Goal: Check status: Check status

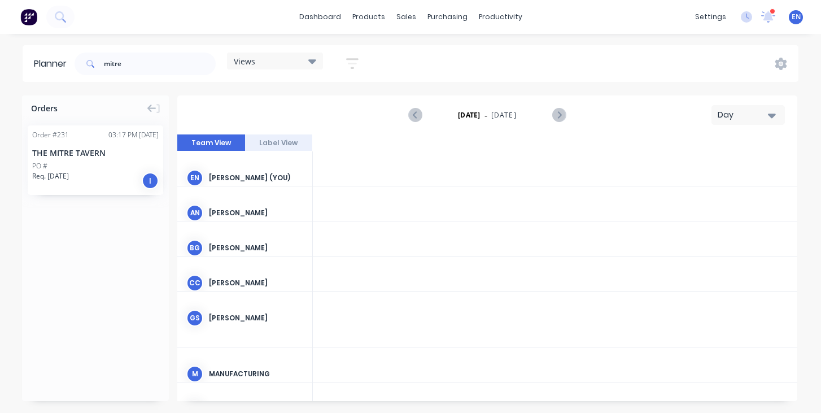
scroll to position [47, 1289]
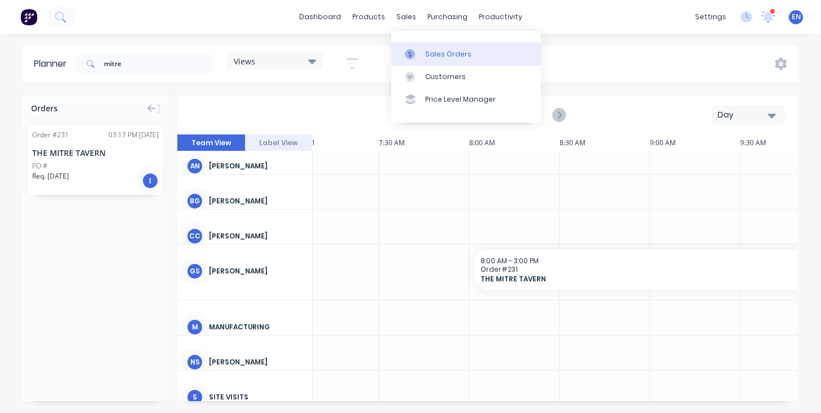
click at [435, 47] on link "Sales Orders" at bounding box center [466, 53] width 150 height 23
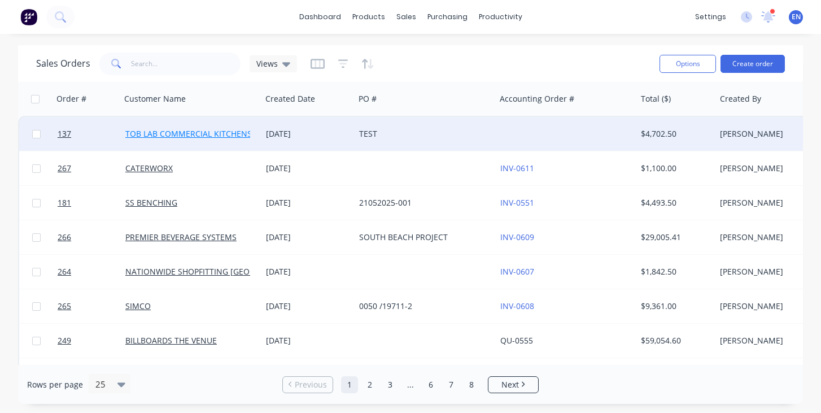
click at [178, 138] on link "TOB LAB COMMERCIAL KITCHENS PTY LTD" at bounding box center [204, 133] width 159 height 11
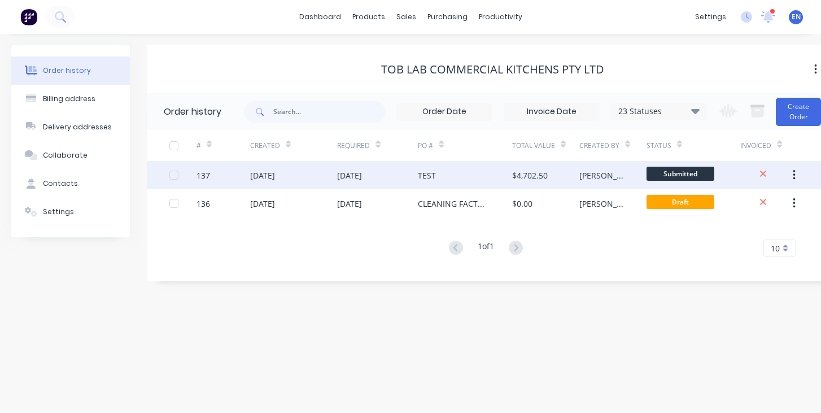
click at [275, 172] on div "[DATE]" at bounding box center [262, 175] width 25 height 12
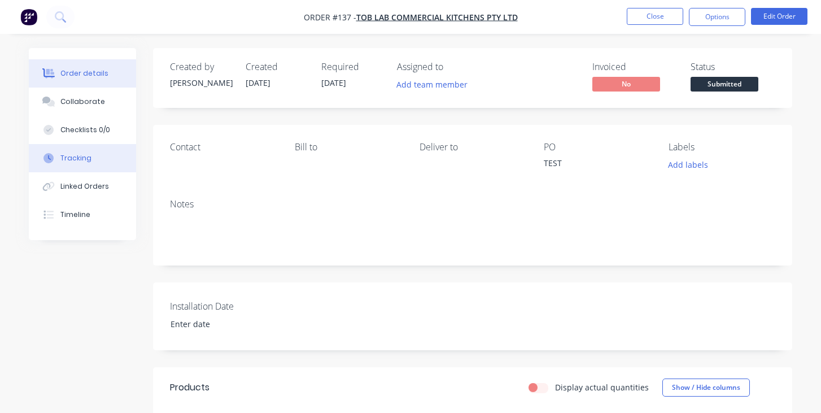
click at [77, 156] on div "Tracking" at bounding box center [75, 158] width 31 height 10
